Goal: Navigation & Orientation: Find specific page/section

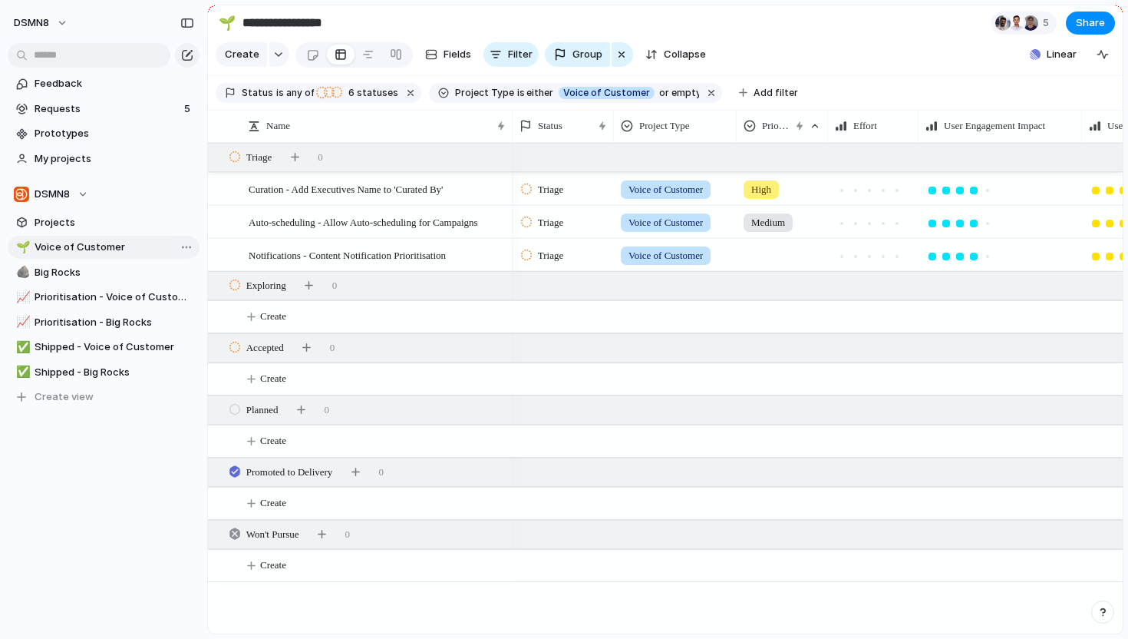
click at [112, 252] on span "Voice of Customer" at bounding box center [115, 246] width 160 height 15
click at [104, 269] on span "Big Rocks" at bounding box center [115, 272] width 160 height 15
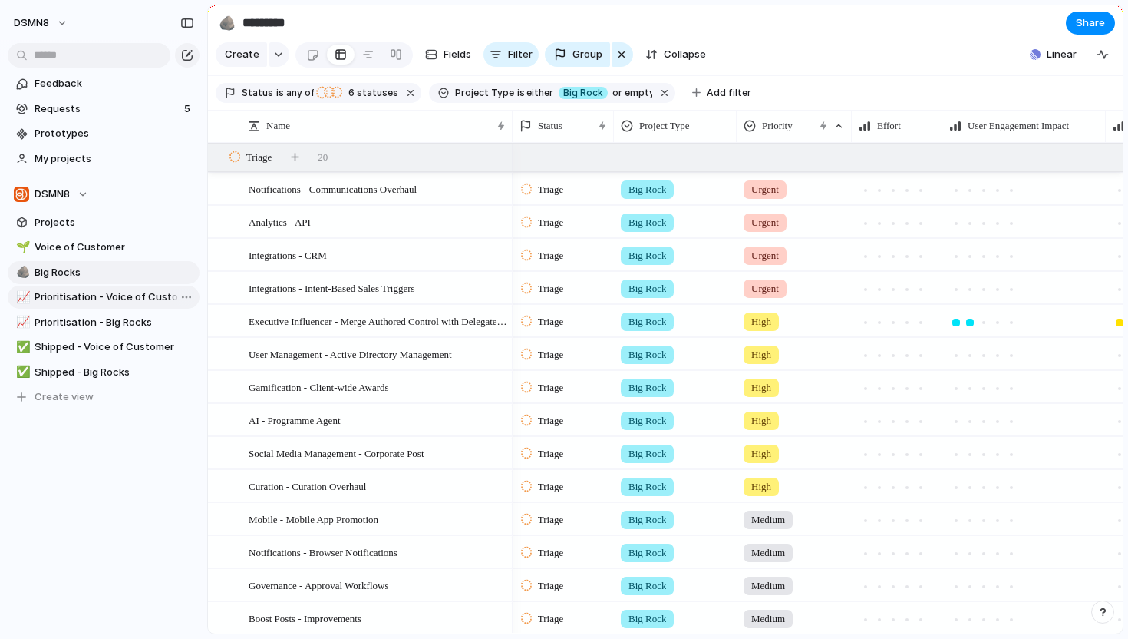
click at [118, 305] on link "📈 Prioritisation - Voice of Customer" at bounding box center [104, 297] width 192 height 23
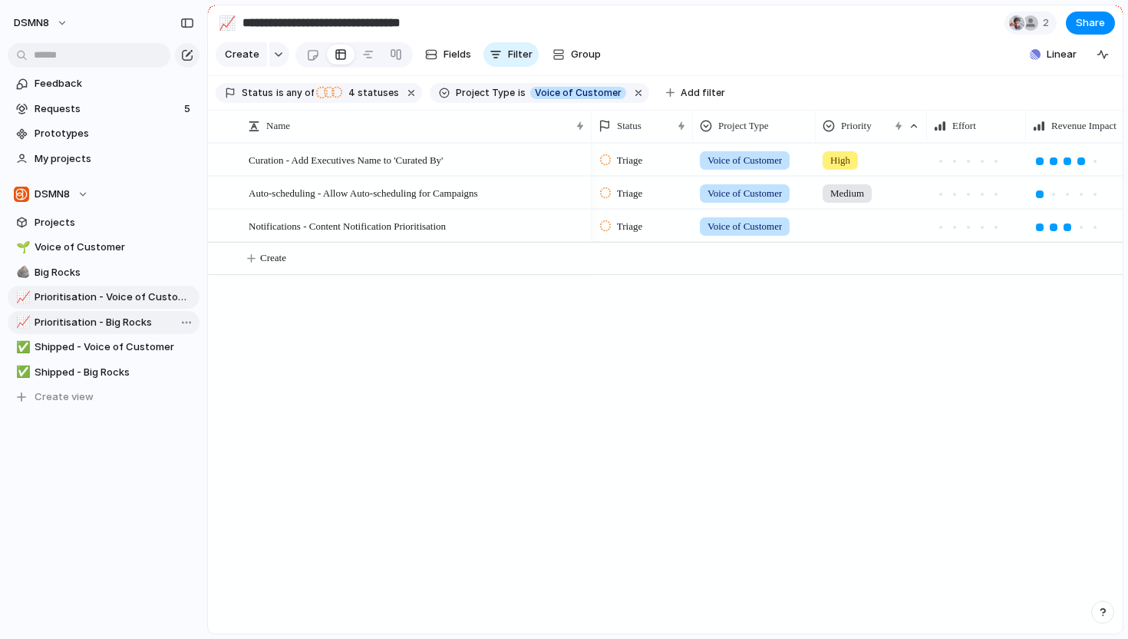
click at [97, 329] on link "📈 Prioritisation - Big Rocks" at bounding box center [104, 322] width 192 height 23
type input "**********"
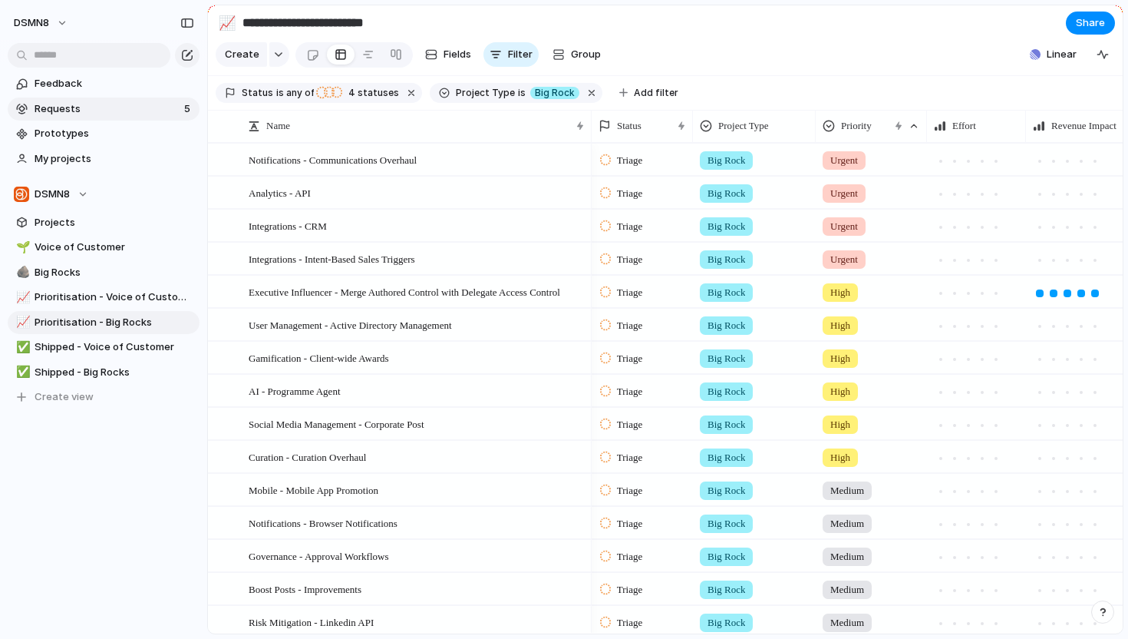
click at [109, 109] on span "Requests" at bounding box center [107, 108] width 145 height 15
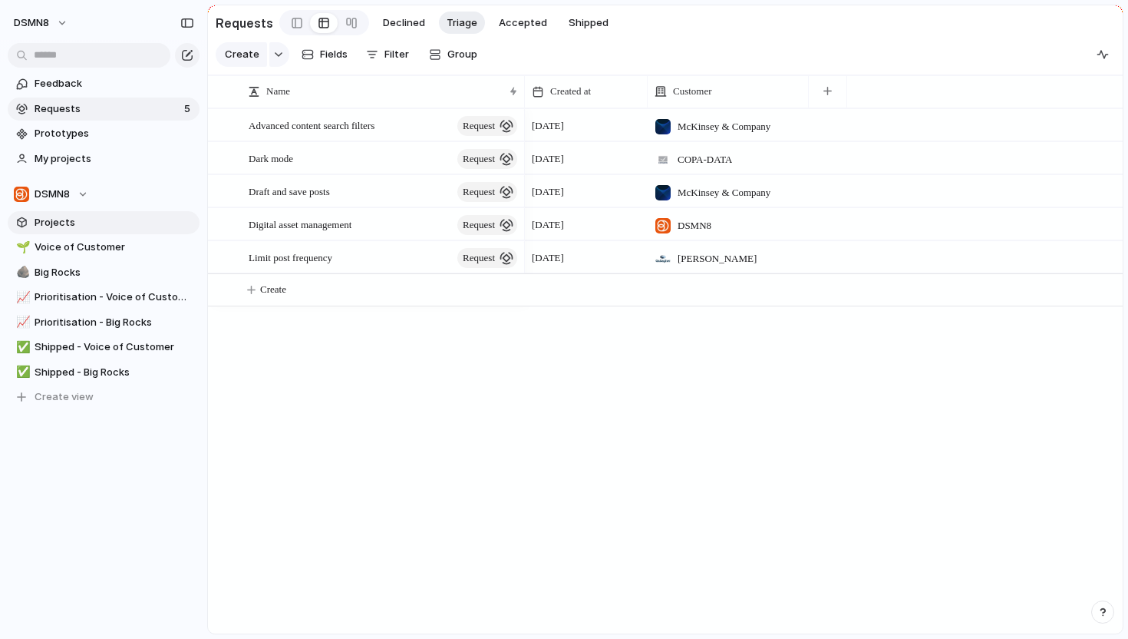
click at [52, 223] on span "Projects" at bounding box center [115, 222] width 160 height 15
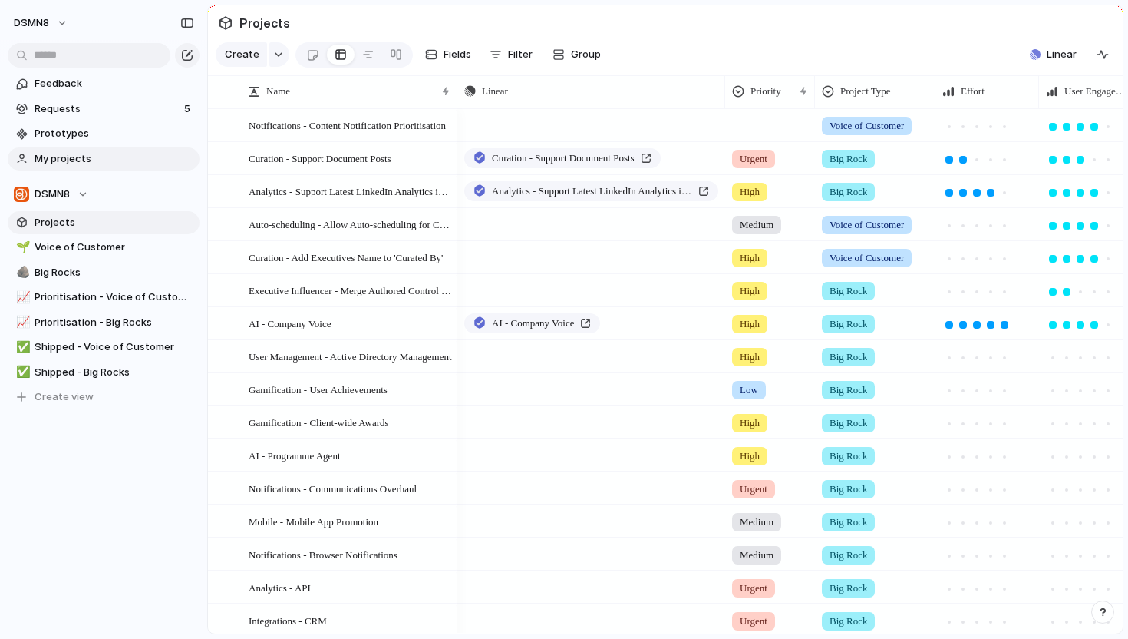
click at [90, 155] on span "My projects" at bounding box center [115, 158] width 160 height 15
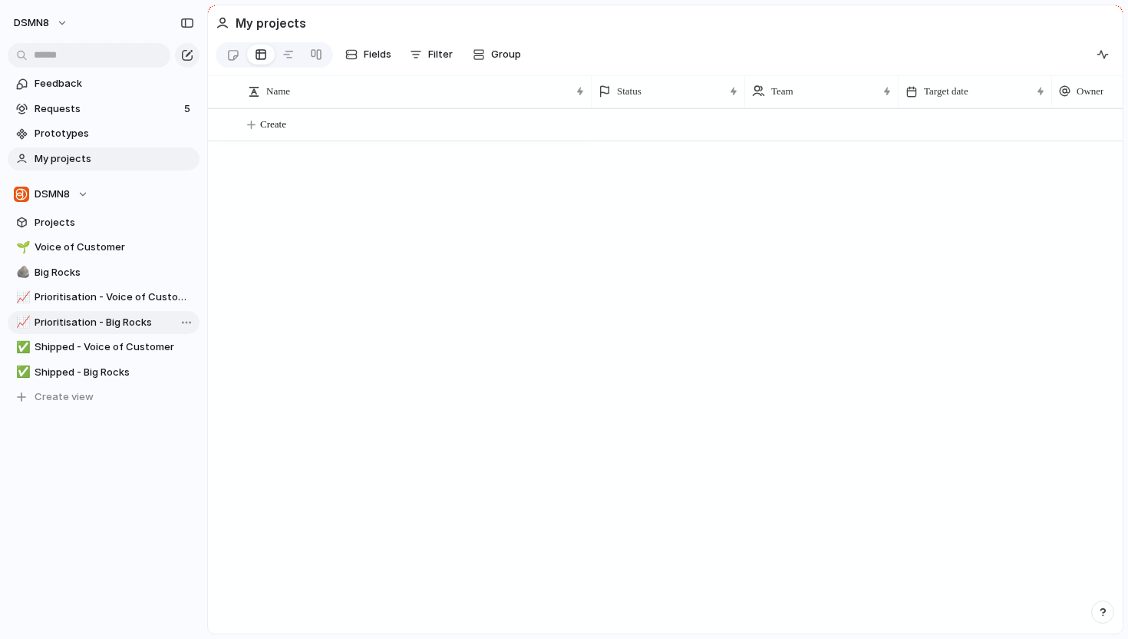
click at [76, 325] on span "Prioritisation - Big Rocks" at bounding box center [115, 322] width 160 height 15
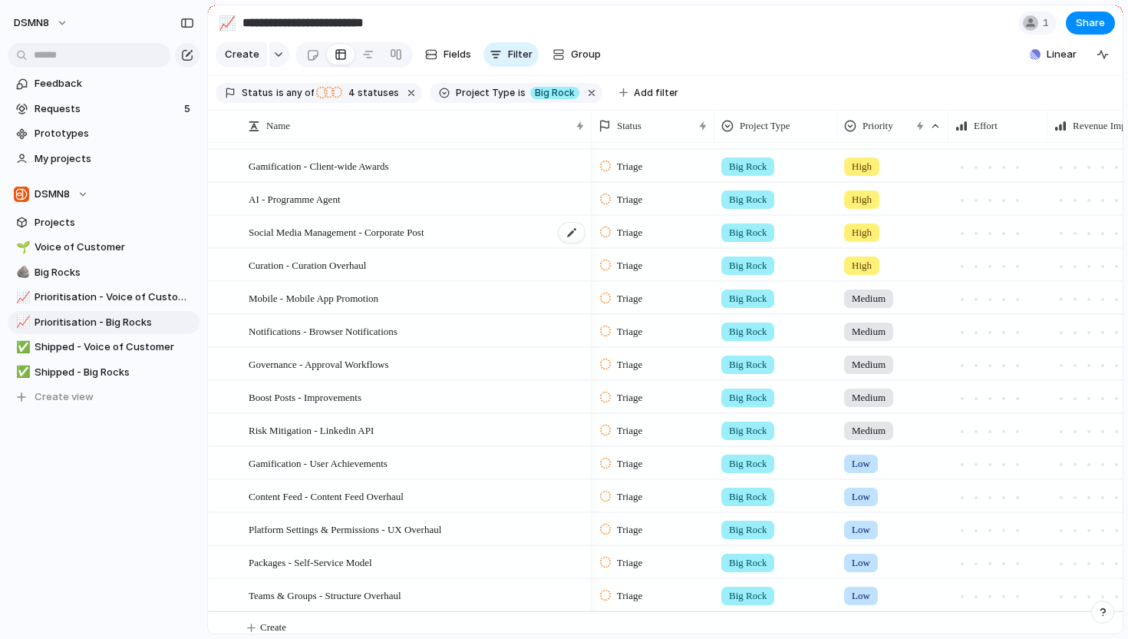
scroll to position [172, 0]
